Goal: Find specific page/section: Find specific page/section

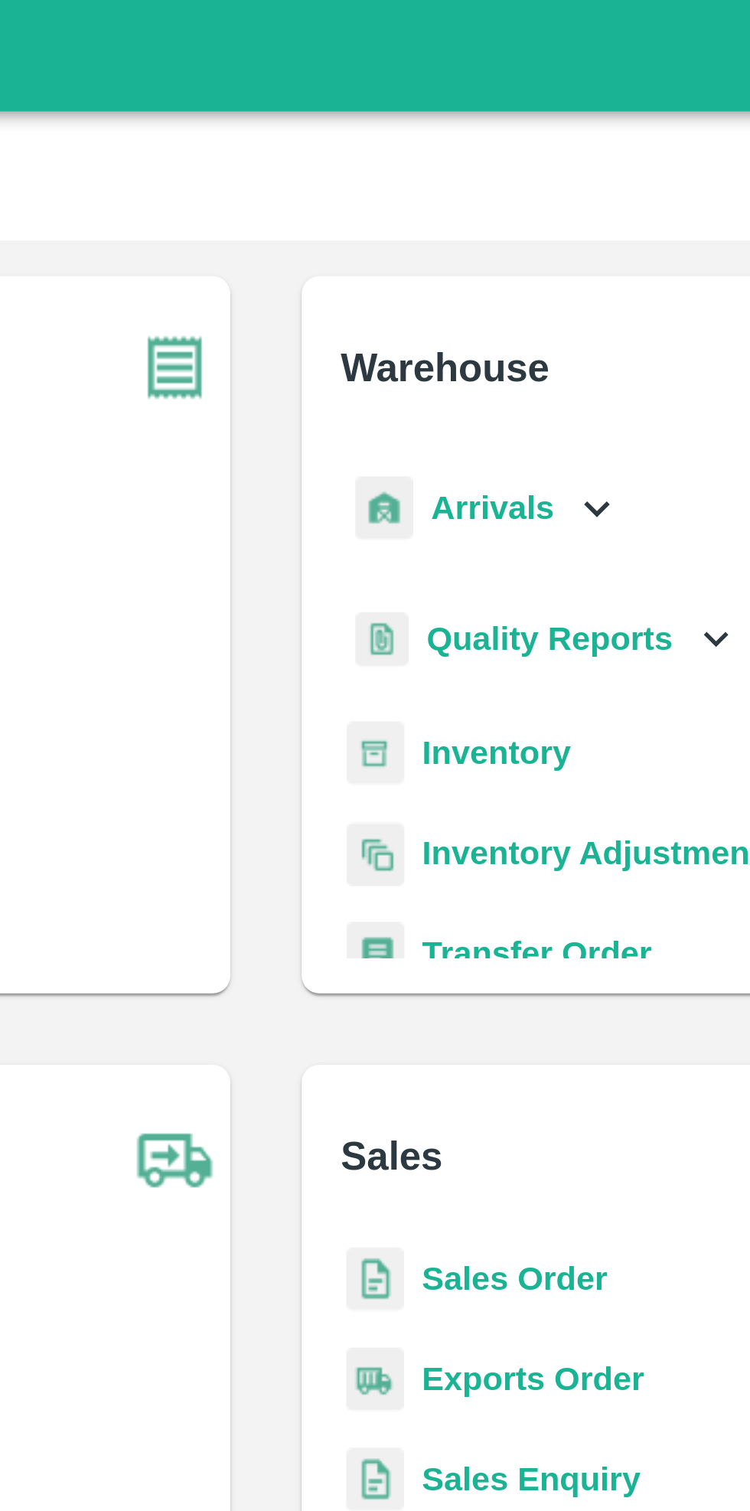
click at [475, 168] on div "Arrivals" at bounding box center [450, 175] width 95 height 34
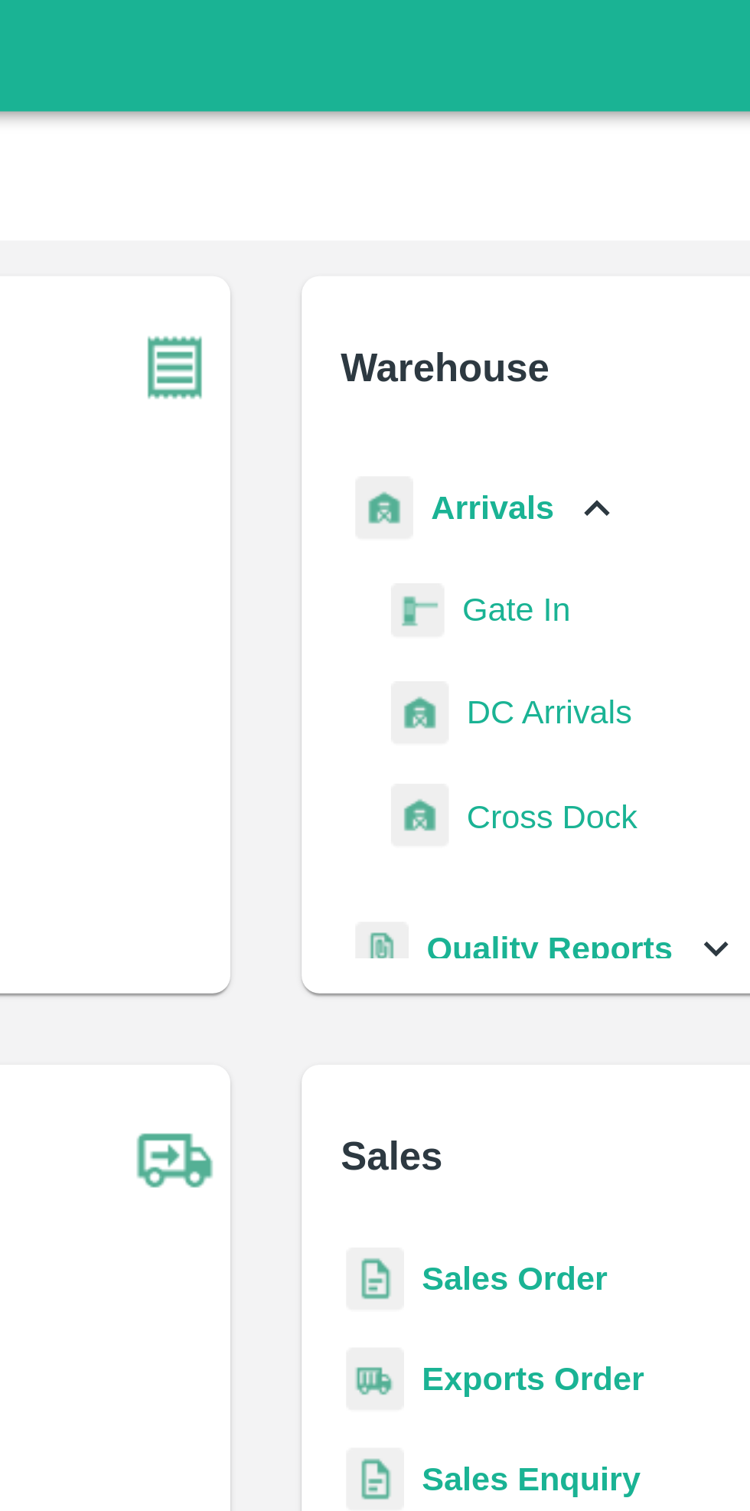
click at [473, 243] on span "DC Arrivals" at bounding box center [472, 245] width 57 height 17
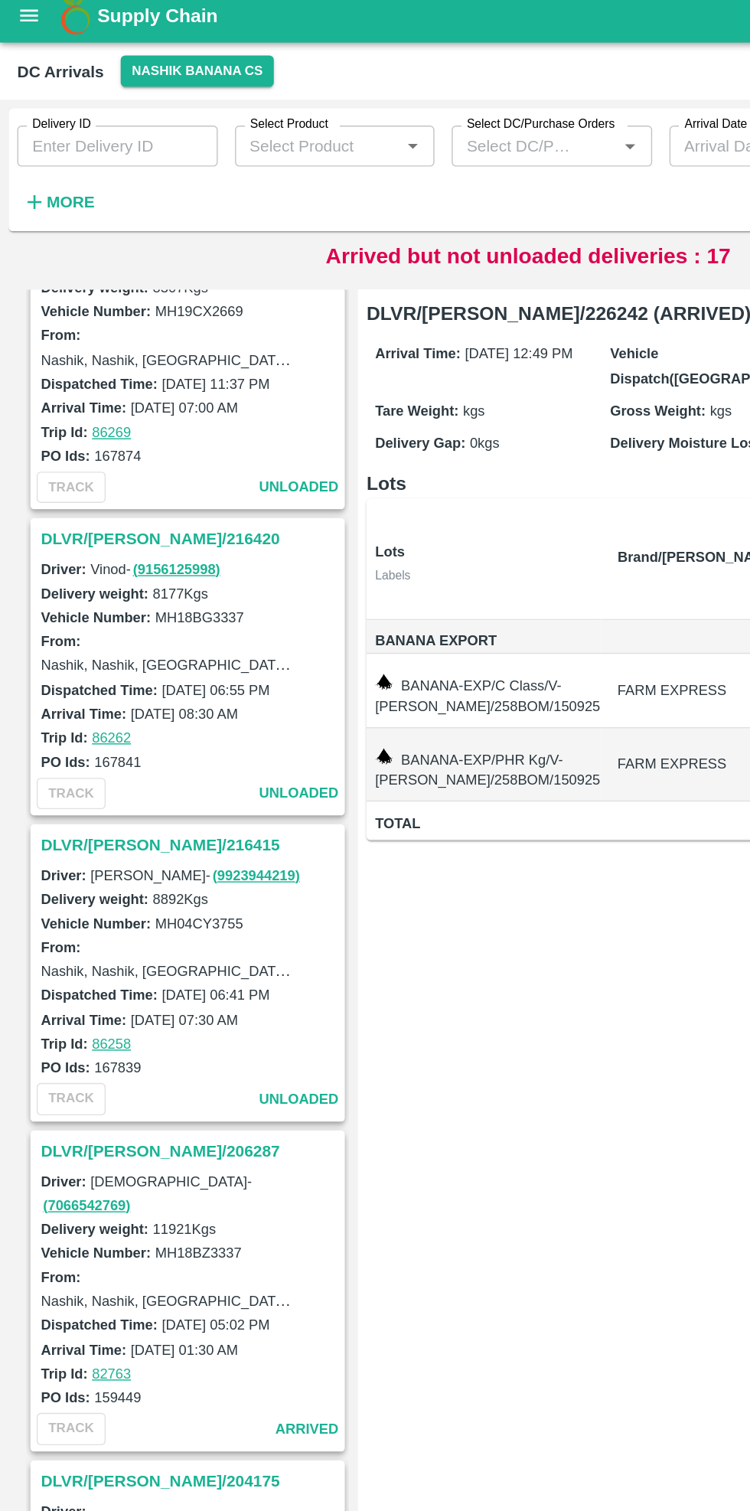
scroll to position [4187, 0]
